Goal: Complete application form

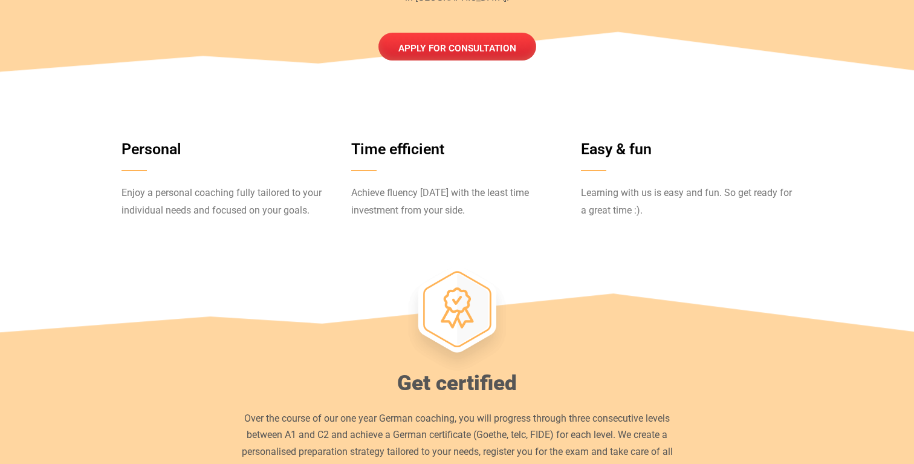
click at [458, 41] on link "Apply for consultation" at bounding box center [458, 47] width 158 height 28
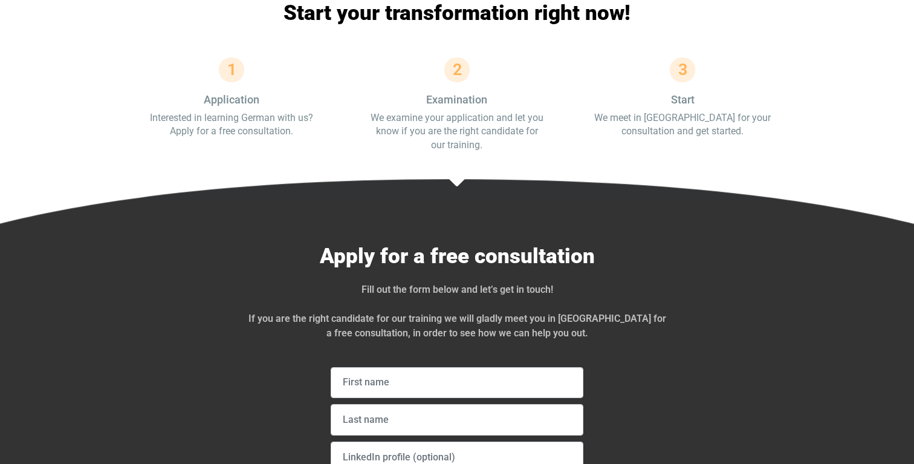
scroll to position [3900, 0]
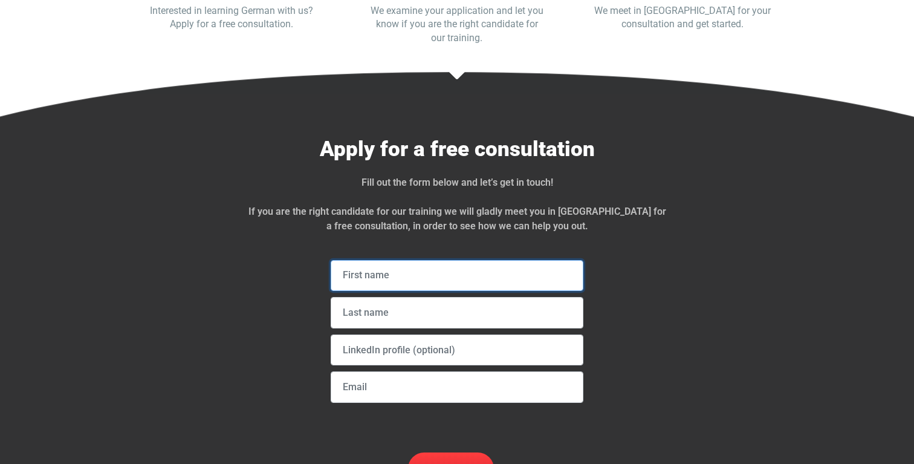
click at [480, 260] on input "text" at bounding box center [457, 275] width 253 height 31
type input "[PERSON_NAME]"
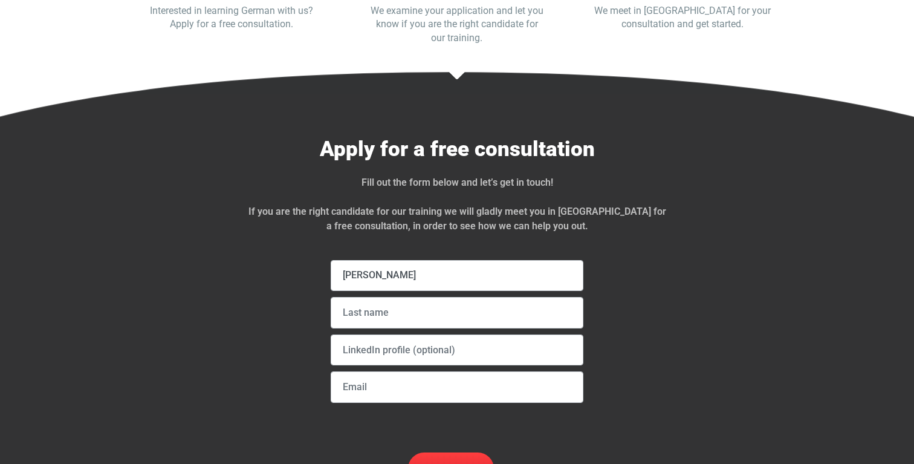
type input "[PERSON_NAME]"
type input "[EMAIL_ADDRESS][DOMAIN_NAME]"
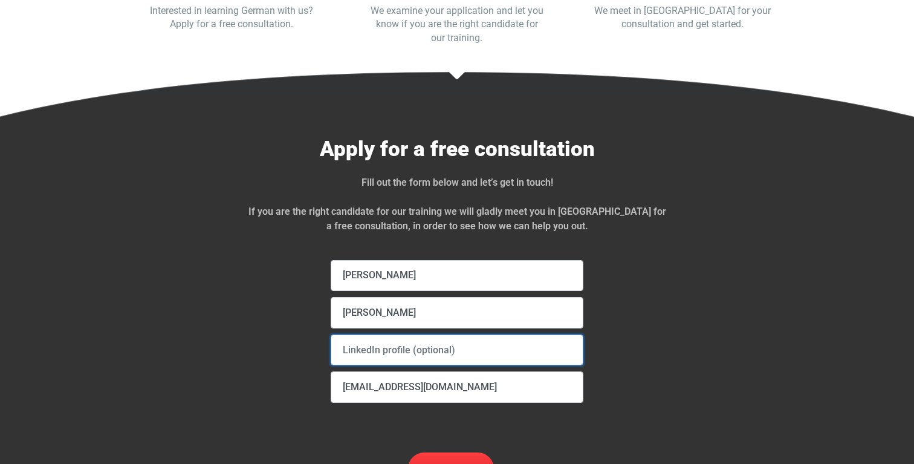
click at [459, 334] on input "text" at bounding box center [457, 349] width 253 height 31
type input "L"
paste input "[URL][DOMAIN_NAME]"
type input "[URL][DOMAIN_NAME]"
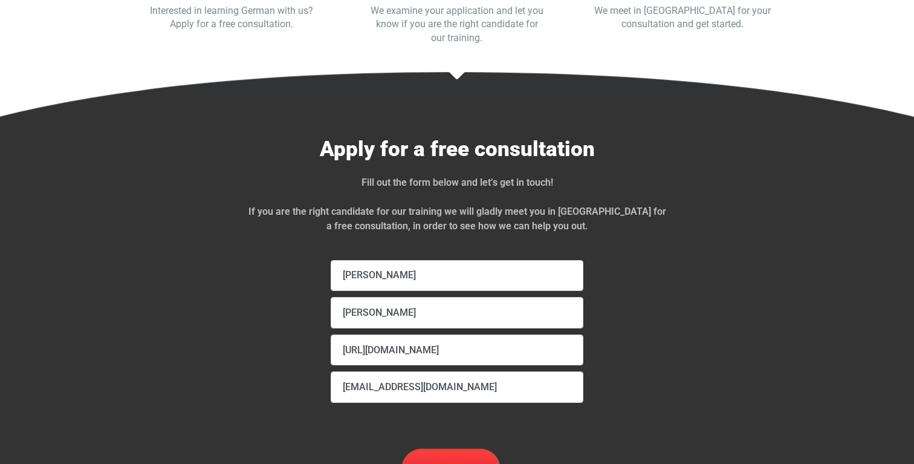
click at [456, 451] on input "Send" at bounding box center [451, 468] width 94 height 35
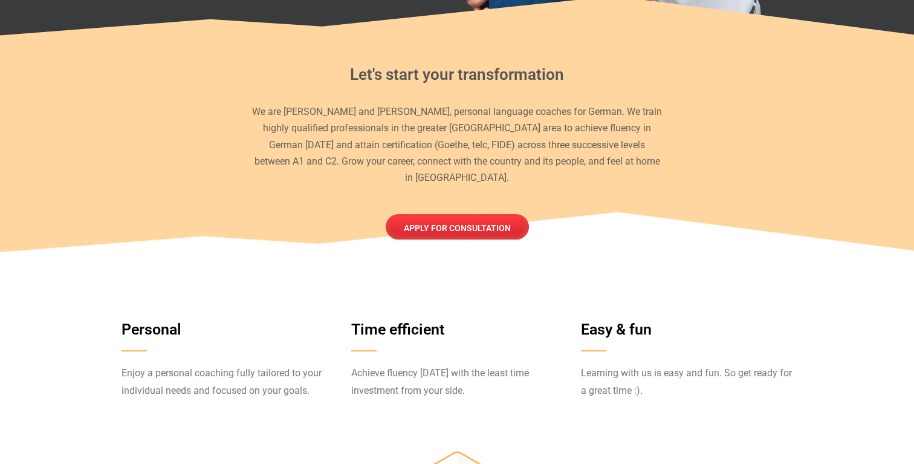
scroll to position [0, 0]
